Goal: Book appointment/travel/reservation

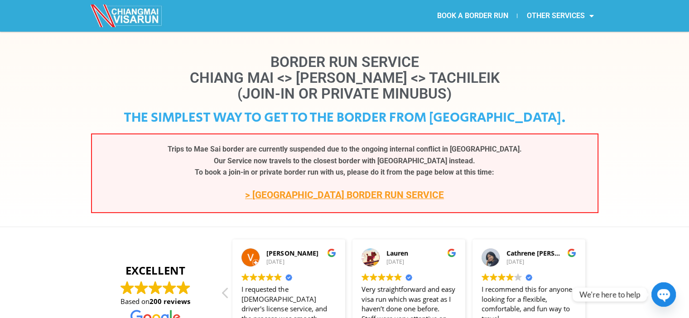
click at [346, 202] on p "> CHIANG KHONG BORDER RUN SERVICE" at bounding box center [344, 195] width 487 height 15
click at [349, 195] on link "> CHIANG KHONG BORDER RUN SERVICE" at bounding box center [344, 195] width 199 height 11
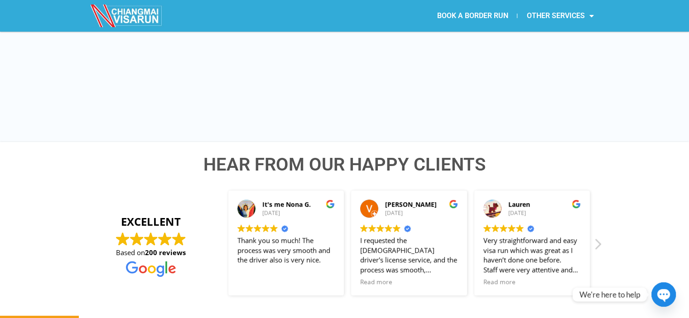
scroll to position [408, 0]
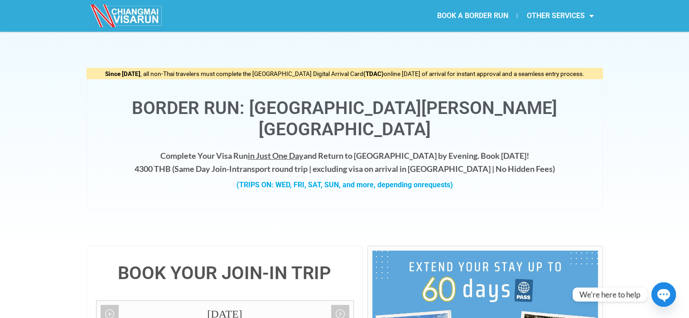
scroll to position [226, 0]
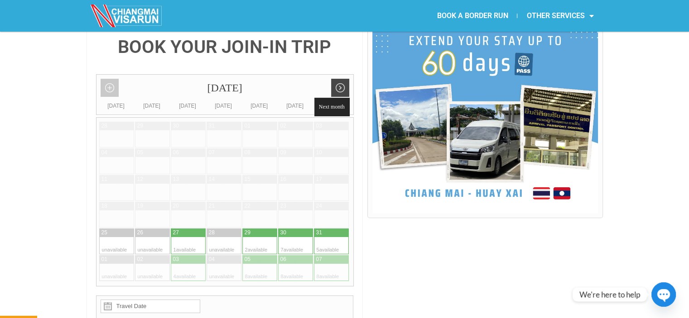
click at [341, 79] on link "Next month" at bounding box center [340, 88] width 18 height 18
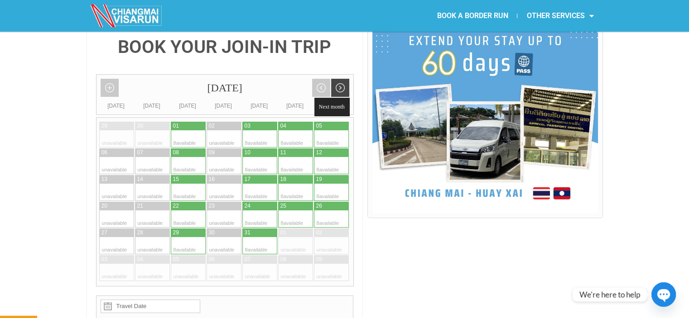
click at [341, 79] on link "Next month" at bounding box center [340, 88] width 18 height 18
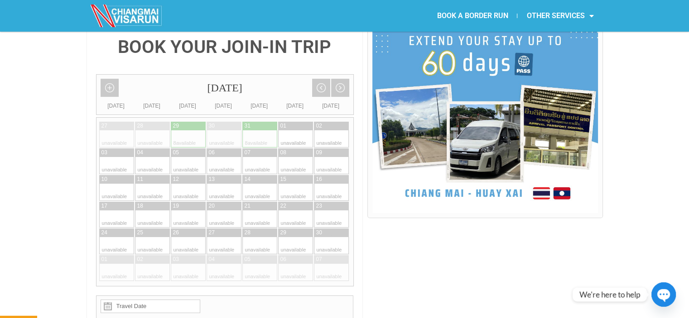
click at [117, 79] on link "Add month view" at bounding box center [110, 88] width 18 height 18
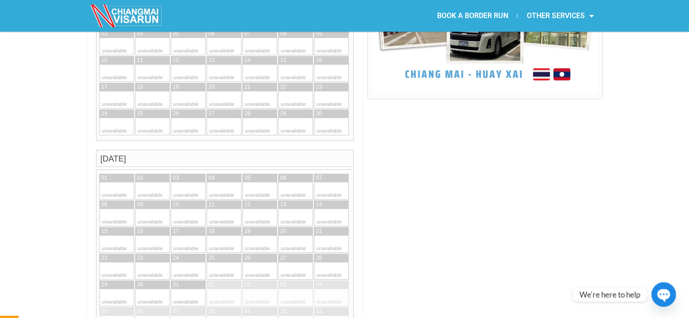
scroll to position [119, 0]
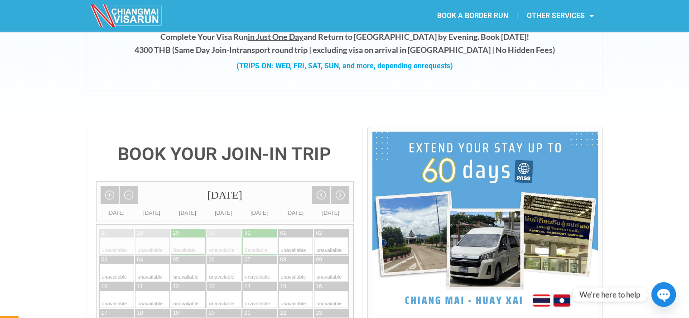
click at [321, 182] on div "November 2025" at bounding box center [224, 195] width 257 height 27
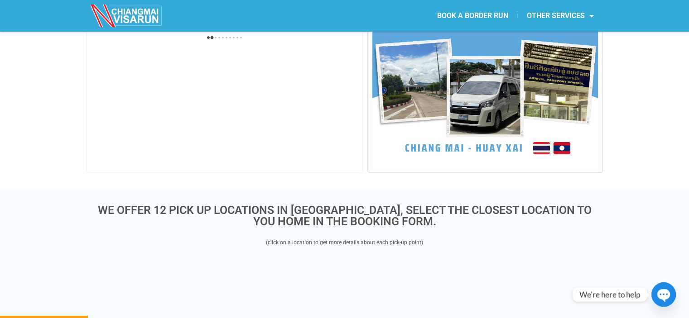
scroll to position [453, 0]
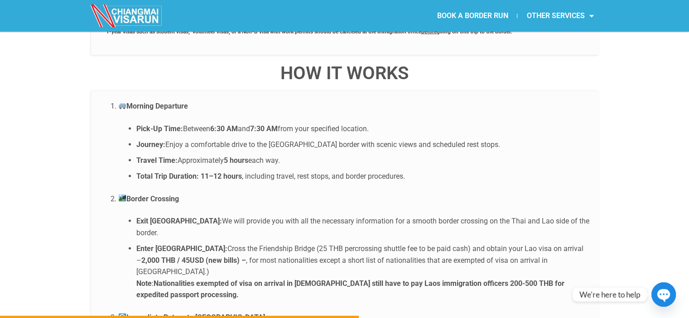
drag, startPoint x: 618, startPoint y: 156, endPoint x: 569, endPoint y: -10, distance: 172.4
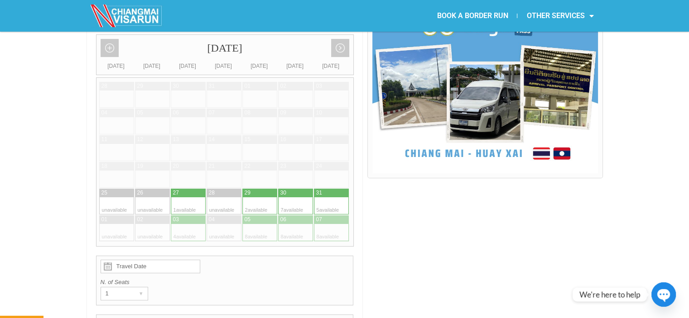
scroll to position [221, 0]
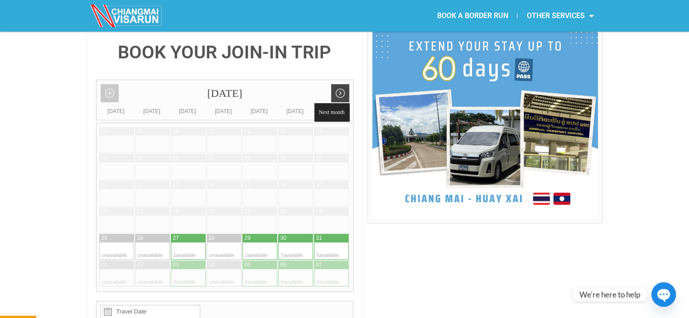
click at [339, 84] on link "Next month" at bounding box center [340, 93] width 18 height 18
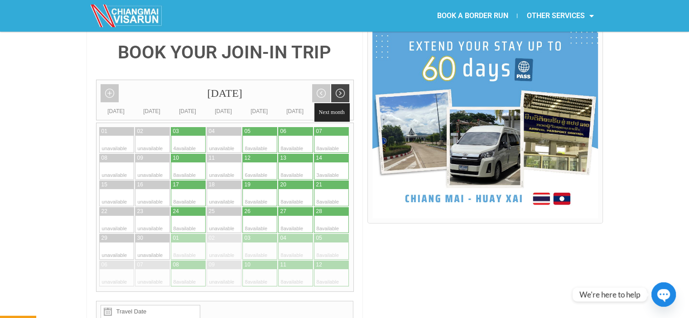
click at [339, 84] on link "Next month" at bounding box center [340, 93] width 18 height 18
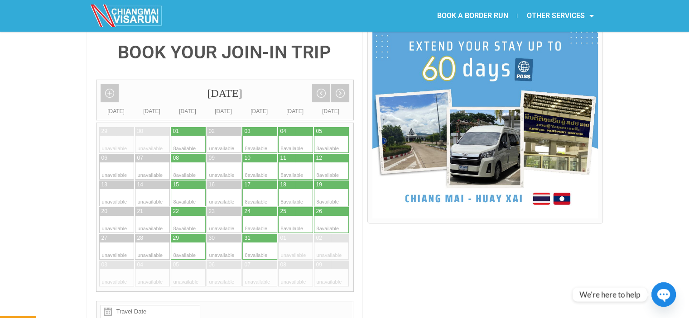
click at [331, 136] on div at bounding box center [340, 144] width 18 height 17
type input "[DATE]"
radio input "true"
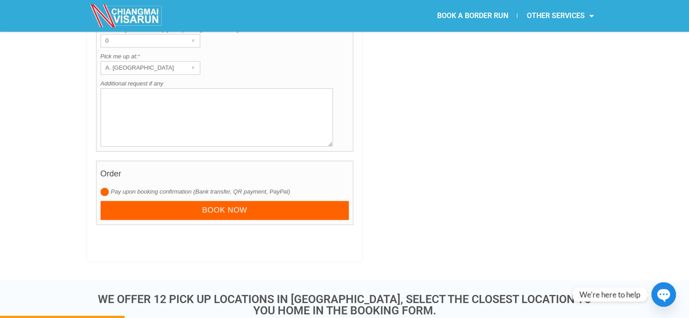
scroll to position [682, 0]
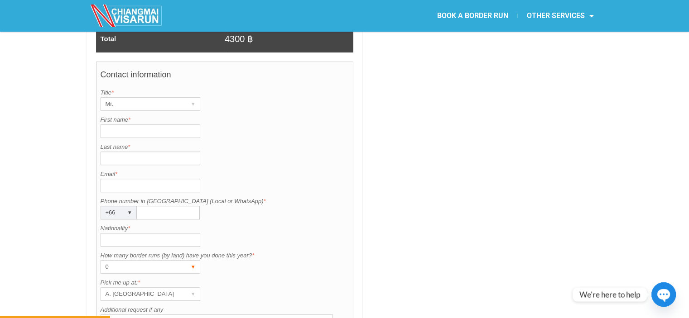
click at [156, 261] on div "0" at bounding box center [142, 267] width 82 height 13
click at [404, 141] on div at bounding box center [484, 26] width 235 height 925
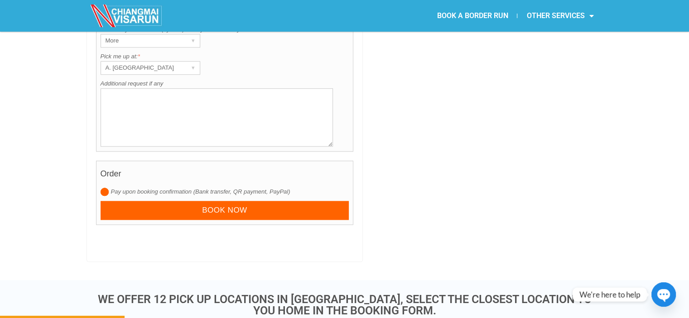
scroll to position [591, 0]
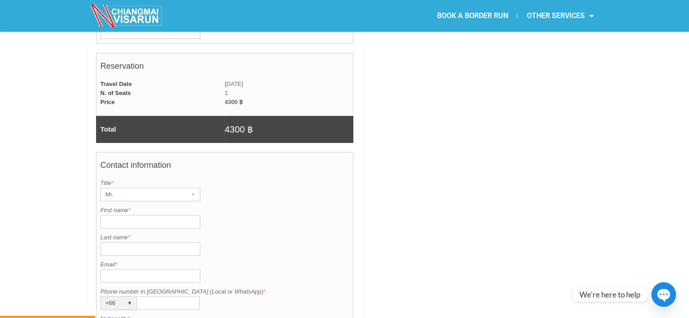
drag, startPoint x: 237, startPoint y: 102, endPoint x: 225, endPoint y: 105, distance: 12.9
click at [226, 116] on td "4300 ฿" at bounding box center [289, 129] width 129 height 27
drag, startPoint x: 225, startPoint y: 105, endPoint x: 298, endPoint y: 112, distance: 73.7
click at [226, 116] on td "4300 ฿" at bounding box center [289, 129] width 129 height 27
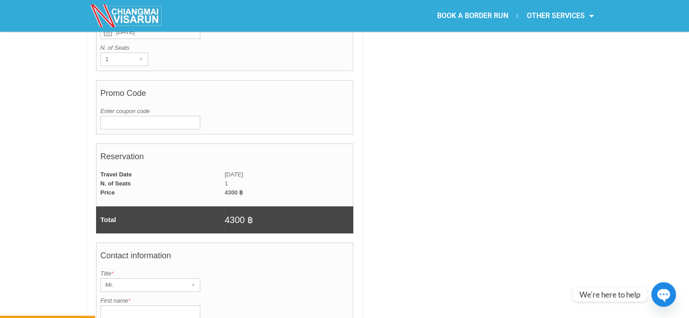
scroll to position [456, 0]
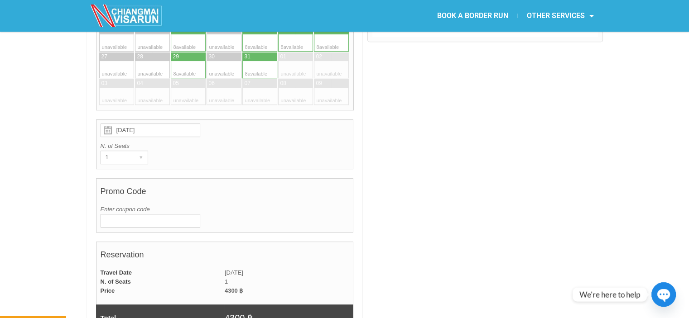
drag, startPoint x: 401, startPoint y: 178, endPoint x: 396, endPoint y: 143, distance: 34.7
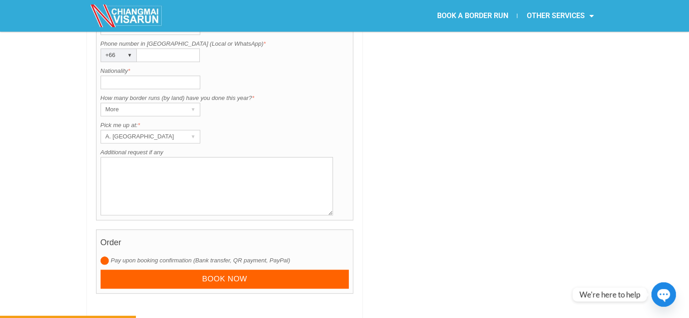
scroll to position [822, 0]
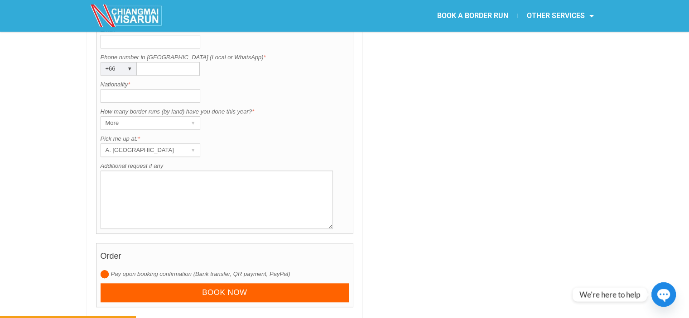
drag, startPoint x: 458, startPoint y: 228, endPoint x: 455, endPoint y: 190, distance: 38.1
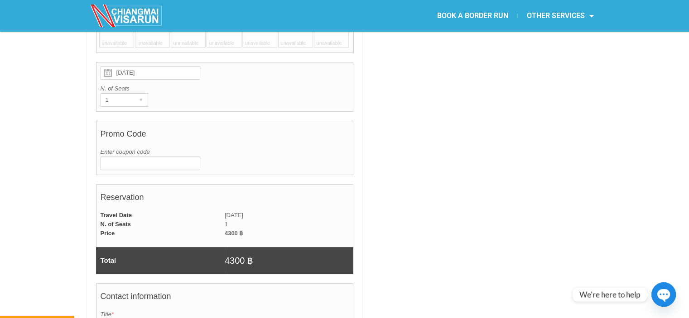
scroll to position [551, 0]
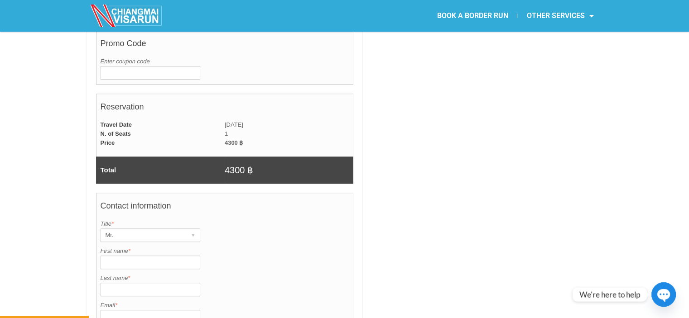
drag, startPoint x: 235, startPoint y: 148, endPoint x: 227, endPoint y: 148, distance: 8.2
click at [228, 157] on td "4300 ฿" at bounding box center [289, 170] width 129 height 27
click at [227, 157] on td "4300 ฿" at bounding box center [289, 170] width 129 height 27
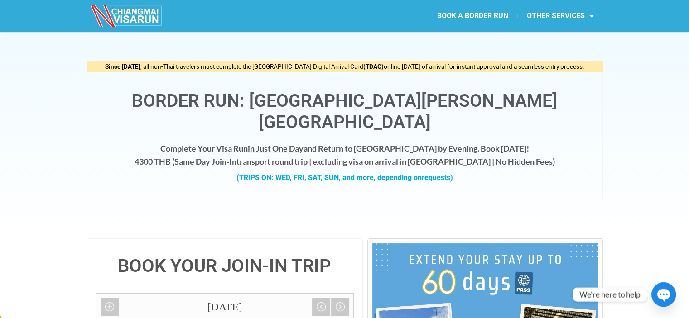
scroll to position [0, 0]
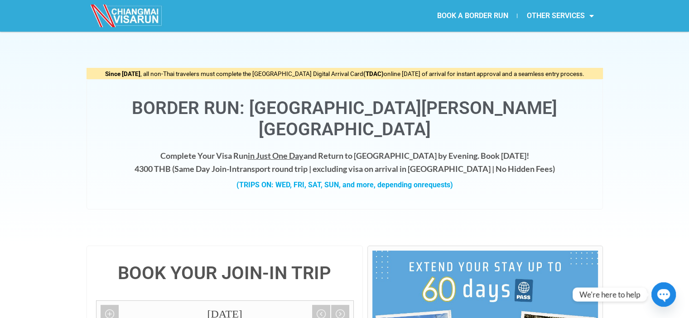
click at [665, 289] on icon "button" at bounding box center [663, 296] width 19 height 19
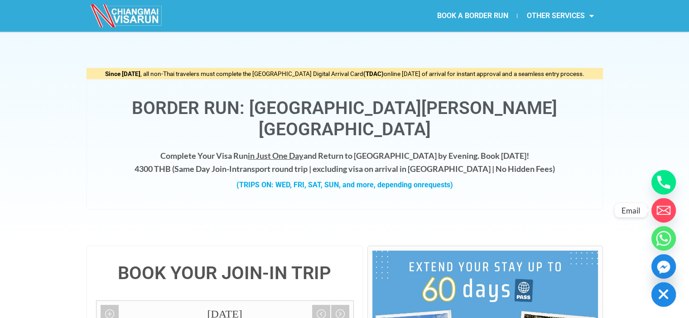
click at [668, 208] on circle "Email" at bounding box center [663, 210] width 24 height 24
